Goal: Information Seeking & Learning: Find specific fact

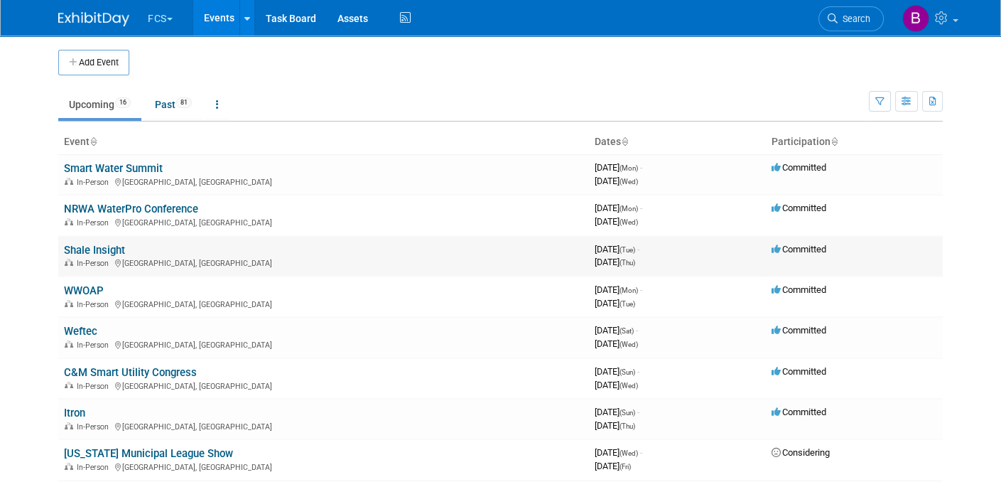
click at [72, 244] on link "Shale Insight" at bounding box center [94, 250] width 61 height 13
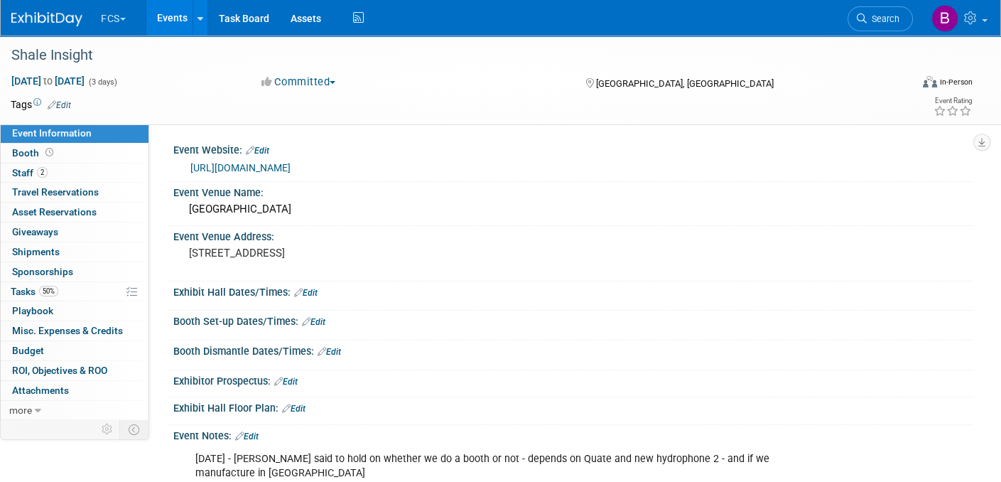
click at [291, 164] on link "https://marcelluscoalition.org/shale-insight/" at bounding box center [240, 167] width 100 height 11
click at [472, 137] on div "Event Website: Edit https://marcelluscoalition.org/shale-insight/ Event Venue N…" at bounding box center [560, 270] width 823 height 293
drag, startPoint x: 186, startPoint y: 166, endPoint x: 319, endPoint y: 169, distance: 132.9
click at [319, 169] on div "https://marcelluscoalition.org/shale-insight/" at bounding box center [573, 166] width 778 height 20
copy link "https://marcelluscoalition.org"
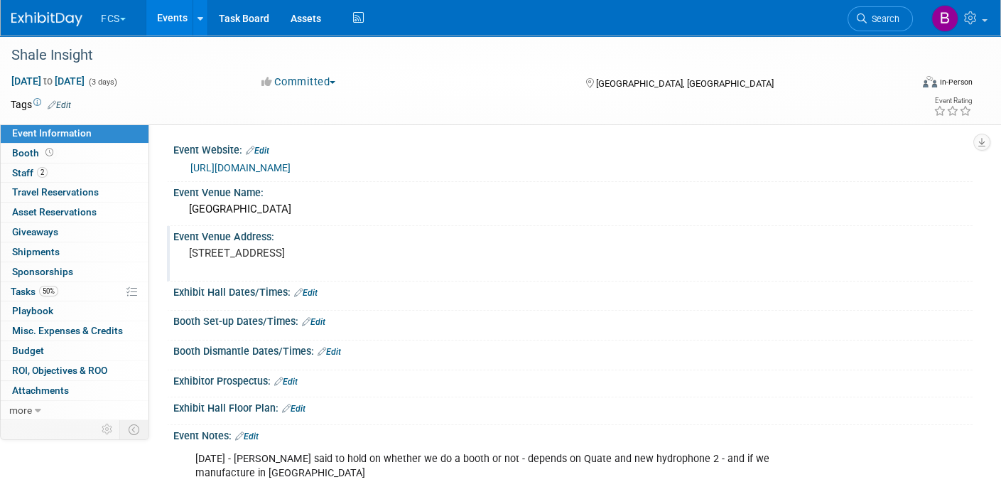
click at [611, 269] on div "Event Venue Address: 1 Sassafras Pier, Erie, PA 16507" at bounding box center [570, 253] width 806 height 55
